Goal: Task Accomplishment & Management: Manage account settings

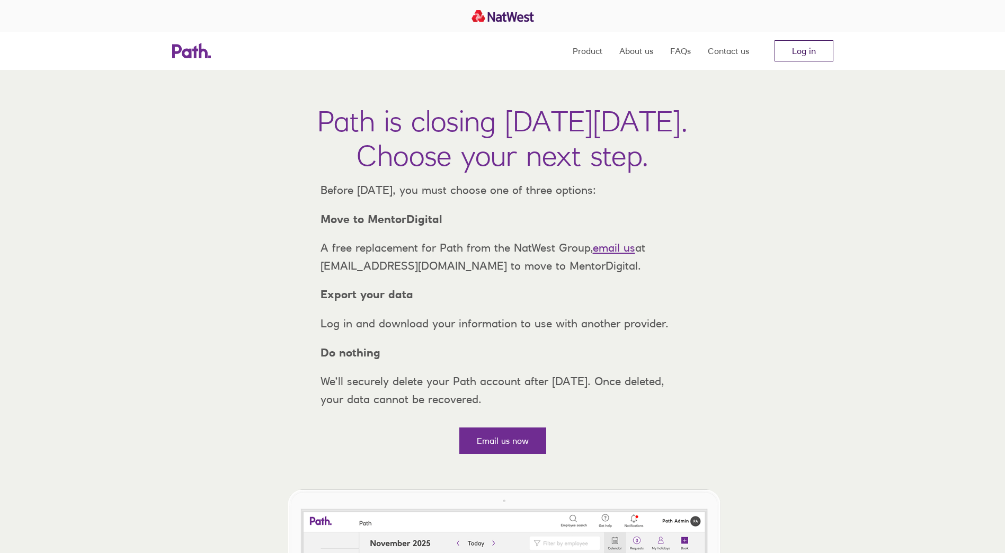
click at [802, 49] on link "Log in" at bounding box center [804, 50] width 59 height 21
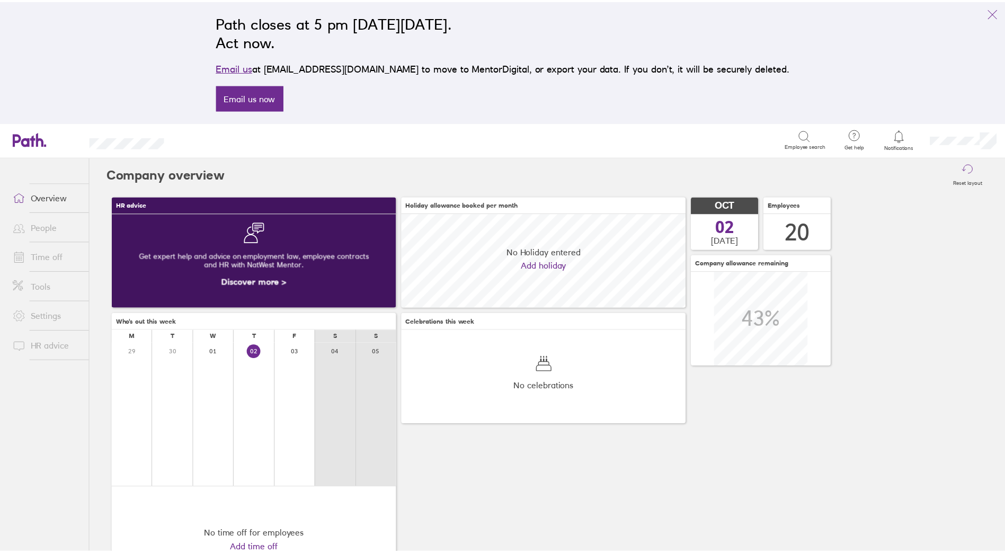
scroll to position [94, 287]
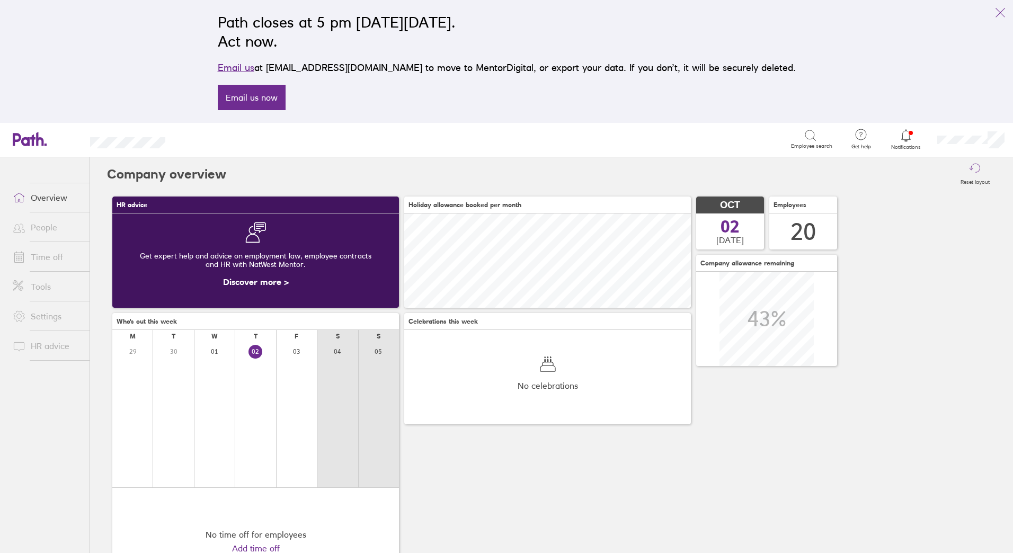
click at [43, 260] on link "Time off" at bounding box center [46, 256] width 85 height 21
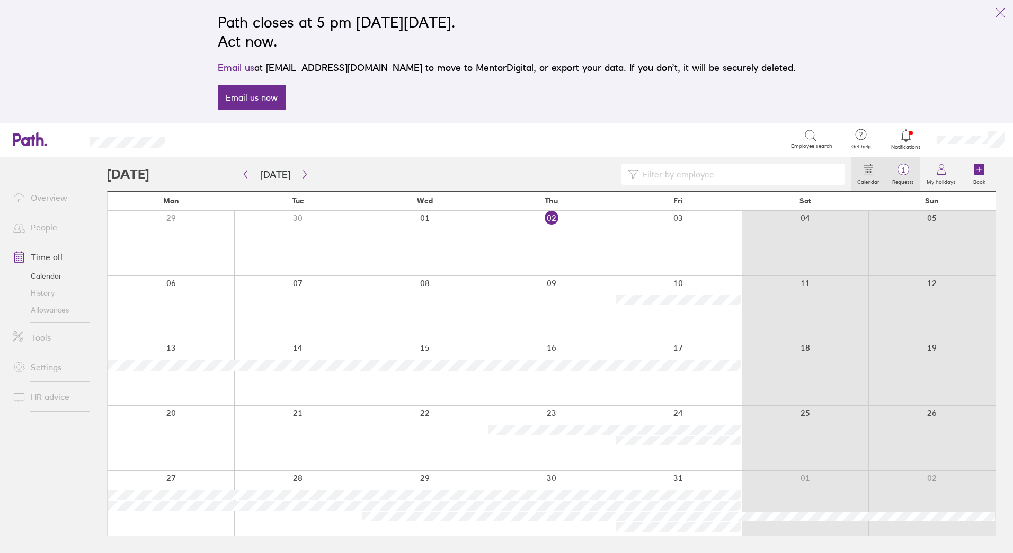
click at [897, 169] on span "1" at bounding box center [903, 170] width 34 height 8
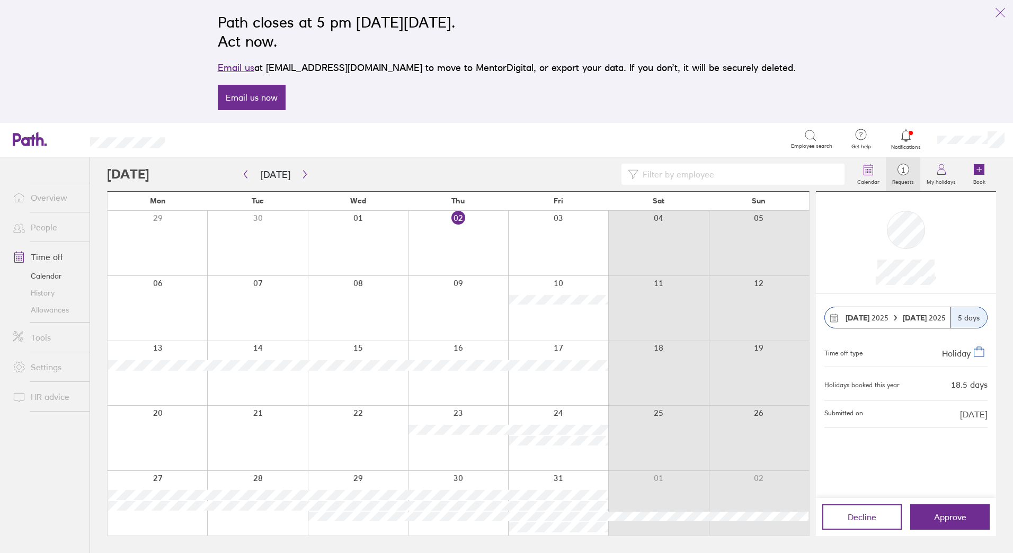
click at [38, 255] on link "Time off" at bounding box center [46, 256] width 85 height 21
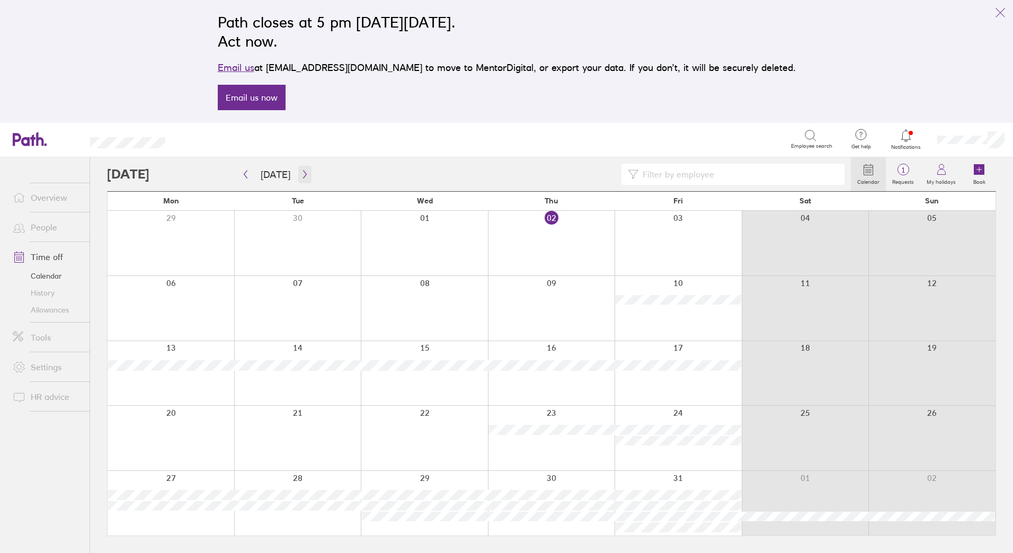
click at [306, 167] on button "button" at bounding box center [304, 174] width 13 height 17
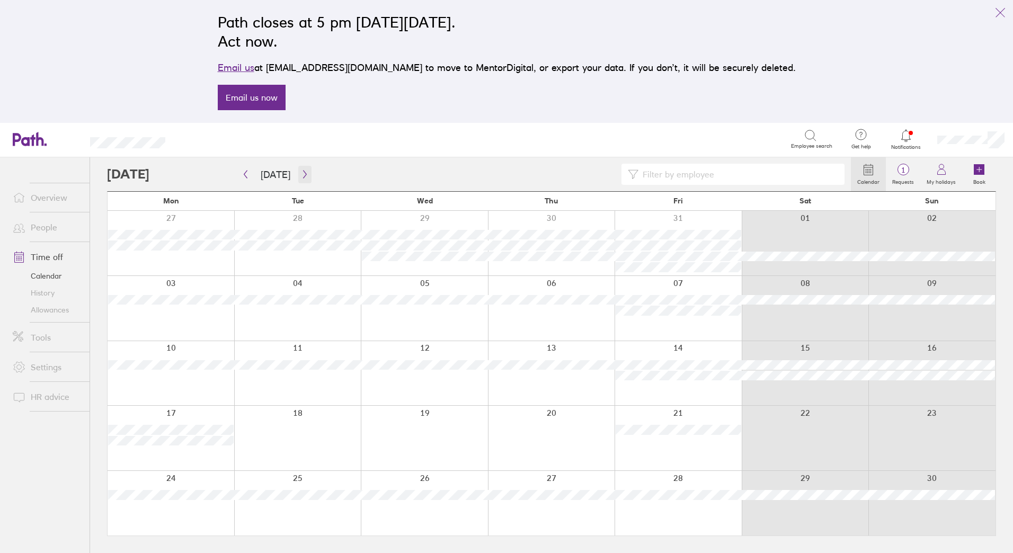
click at [302, 172] on icon "button" at bounding box center [305, 174] width 8 height 8
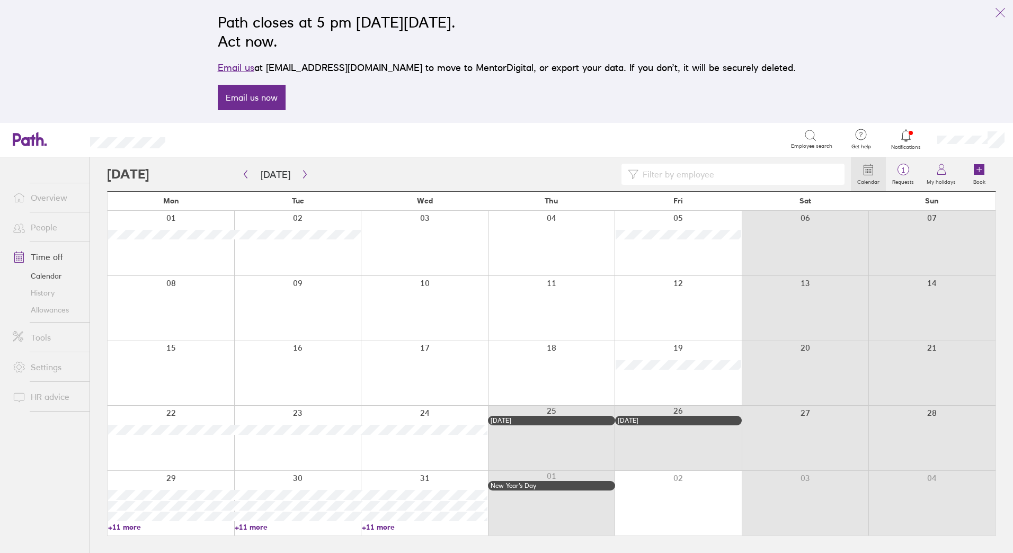
click at [127, 527] on link "+11 more" at bounding box center [171, 528] width 126 height 10
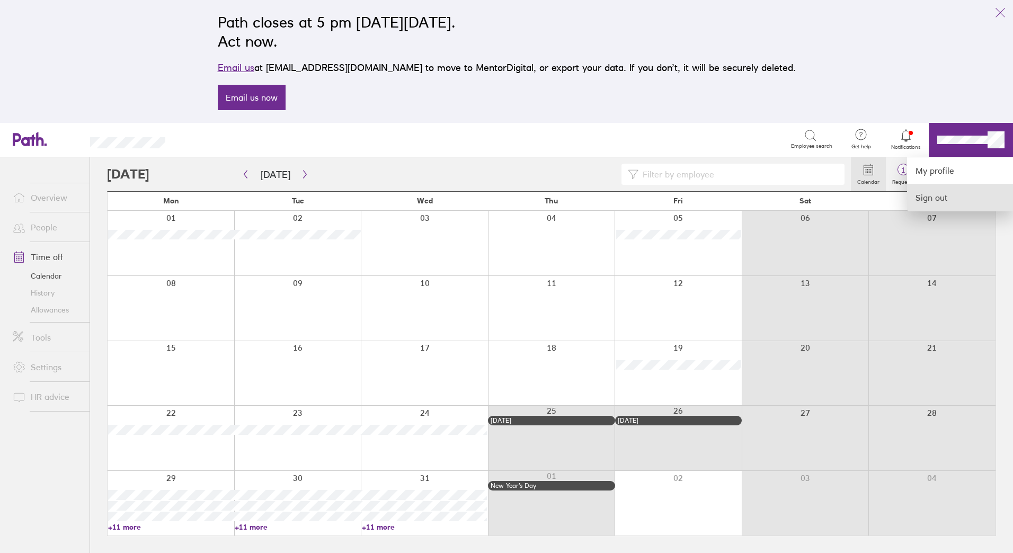
click at [942, 197] on link "Sign out" at bounding box center [960, 197] width 106 height 26
